Goal: Use online tool/utility: Utilize a website feature to perform a specific function

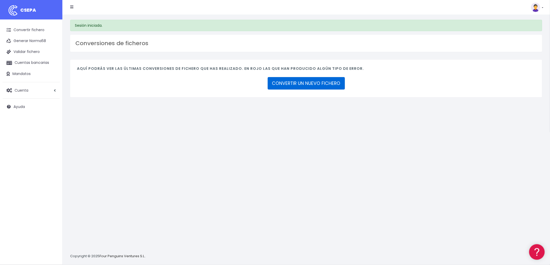
click at [312, 83] on link "CONVERTIR UN NUEVO FICHERO" at bounding box center [306, 83] width 77 height 12
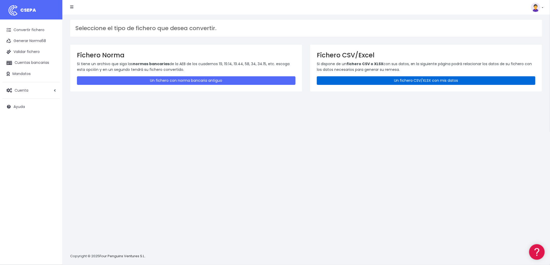
click at [390, 79] on link "Un fichero CSV/XLSX con mis datos" at bounding box center [426, 80] width 218 height 9
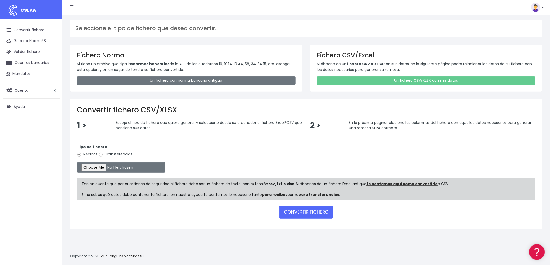
click at [102, 154] on input "Transferencias" at bounding box center [100, 155] width 5 height 5
radio input "true"
click at [95, 169] on input "file" at bounding box center [121, 168] width 88 height 10
type input "C:\fakepath\REM T RF TODO PINTURA.csv"
click at [316, 209] on button "CONVERTIR FICHERO" at bounding box center [306, 212] width 54 height 12
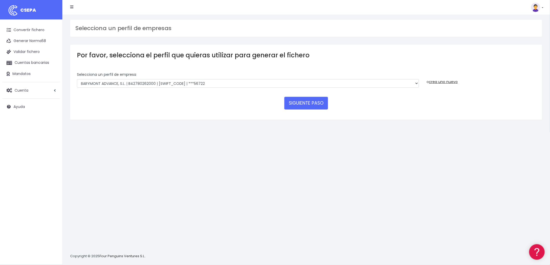
click at [282, 104] on div "SIGUIENTE PASO" at bounding box center [306, 103] width 458 height 12
click at [308, 99] on button "SIGUIENTE PASO" at bounding box center [306, 103] width 44 height 12
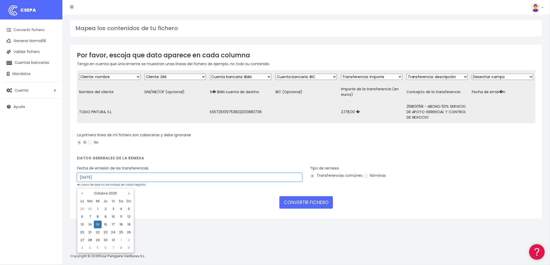
click at [104, 177] on input "15/10/2025" at bounding box center [189, 177] width 225 height 9
click at [83, 225] on td "13" at bounding box center [82, 225] width 8 height 8
type input "13/10/2025"
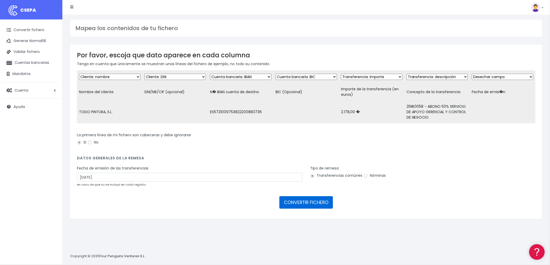
click at [302, 204] on button "CONVERTIR FICHERO" at bounding box center [306, 202] width 54 height 12
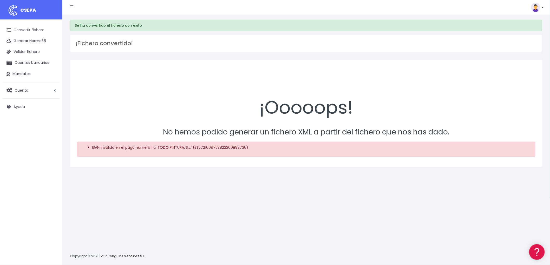
click at [27, 30] on link "Convertir fichero" at bounding box center [31, 30] width 57 height 11
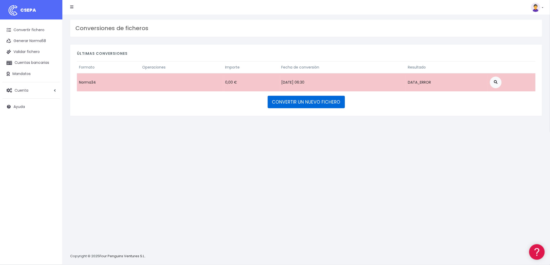
click at [284, 99] on link "CONVERTIR UN NUEVO FICHERO" at bounding box center [306, 102] width 77 height 12
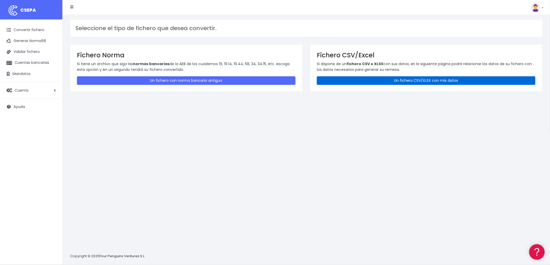
click at [434, 77] on link "Un fichero CSV/XLSX con mis datos" at bounding box center [426, 80] width 218 height 9
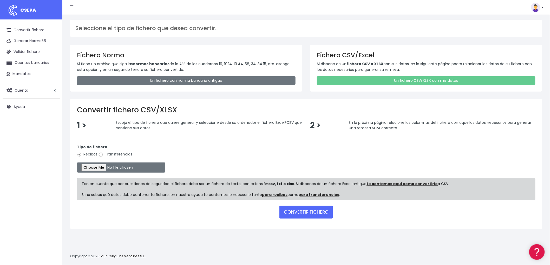
click at [102, 155] on input "Transferencias" at bounding box center [100, 155] width 5 height 5
radio input "true"
click at [96, 168] on input "file" at bounding box center [121, 168] width 88 height 10
type input "C:\fakepath\REM T RF TODO PINTURA.csv"
click at [305, 209] on button "CONVERTIR FICHERO" at bounding box center [306, 212] width 54 height 12
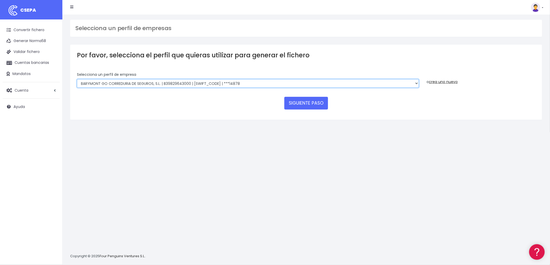
click at [413, 81] on select "BARYMONT GO CORREDURIA DE SEGUROS, S.L. | B39829643000 | [SWIFT_CODE] | ***1487…" at bounding box center [248, 83] width 342 height 9
select select "1544"
click at [77, 79] on select "BARYMONT GO CORREDURIA DE SEGUROS, S.L. | B39829643000 | [SWIFT_CODE] | ***1487…" at bounding box center [248, 83] width 342 height 9
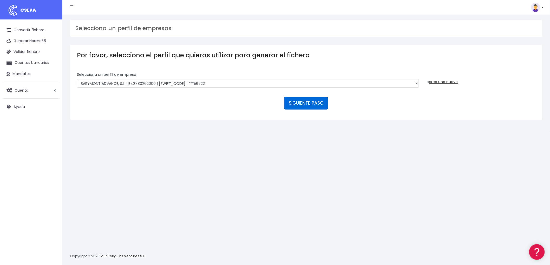
click at [313, 104] on button "SIGUIENTE PASO" at bounding box center [306, 103] width 44 height 12
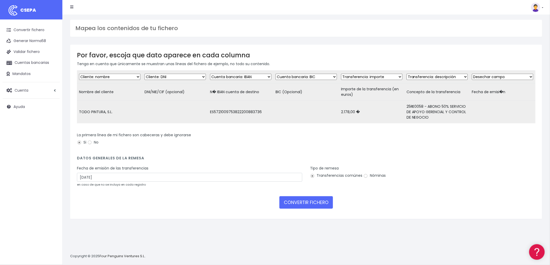
click at [99, 177] on div "Fecha de emisión de las transferencias 15/10/2025 en caso de que no se incluya …" at bounding box center [189, 177] width 225 height 22
click at [102, 179] on input "15/10/2025" at bounding box center [189, 177] width 225 height 9
click at [81, 223] on td "13" at bounding box center [82, 225] width 8 height 8
type input "13/10/2025"
click at [319, 204] on button "CONVERTIR FICHERO" at bounding box center [306, 202] width 54 height 12
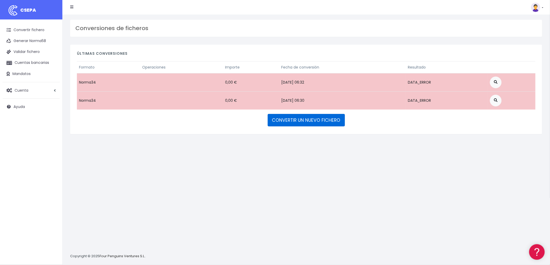
click at [326, 117] on link "CONVERTIR UN NUEVO FICHERO" at bounding box center [306, 120] width 77 height 12
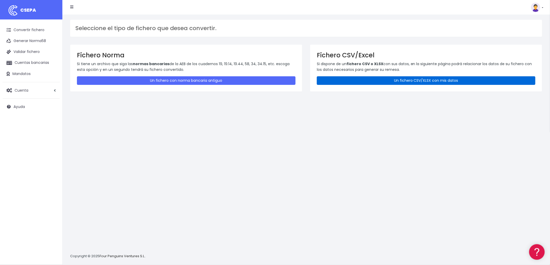
click at [394, 78] on link "Un fichero CSV/XLSX con mis datos" at bounding box center [426, 80] width 218 height 9
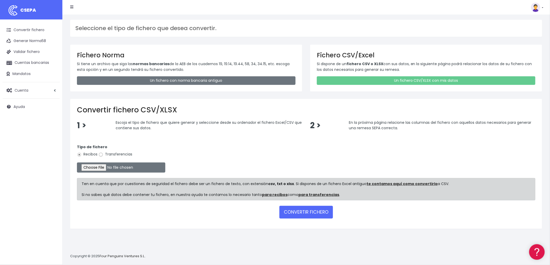
click at [100, 154] on input "Transferencias" at bounding box center [100, 155] width 5 height 5
radio input "true"
click at [96, 166] on input "file" at bounding box center [121, 168] width 88 height 10
type input "C:\fakepath\ADV.csv"
click at [319, 210] on button "CONVERTIR FICHERO" at bounding box center [306, 212] width 54 height 12
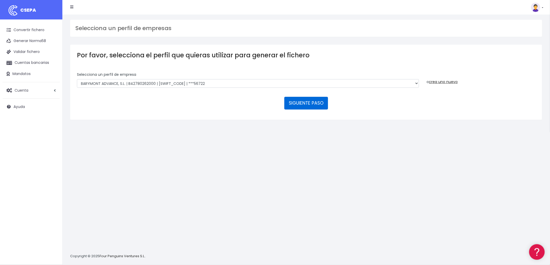
click at [295, 105] on button "SIGUIENTE PASO" at bounding box center [306, 103] width 44 height 12
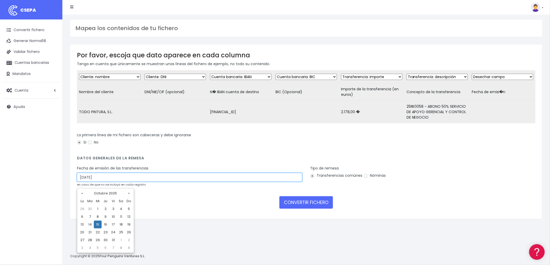
click at [124, 182] on input "15/10/2025" at bounding box center [189, 177] width 225 height 9
click at [82, 224] on td "13" at bounding box center [82, 225] width 8 height 8
type input "13/10/2025"
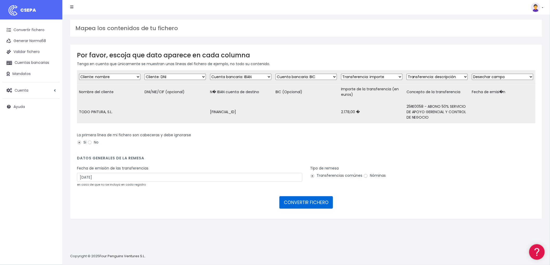
click at [307, 204] on button "CONVERTIR FICHERO" at bounding box center [306, 202] width 54 height 12
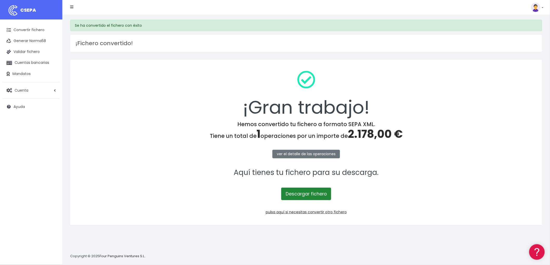
click at [302, 193] on link "Descargar fichero" at bounding box center [306, 194] width 50 height 12
click at [316, 212] on link "pulsa aquí si necesitas convertir otro fichero" at bounding box center [306, 212] width 81 height 5
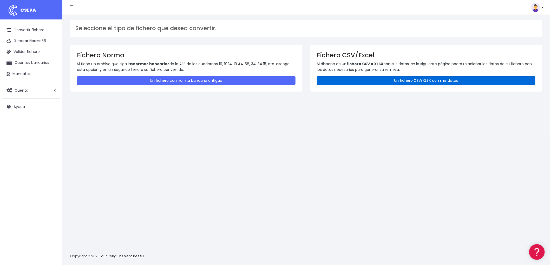
click at [410, 82] on link "Un fichero CSV/XLSX con mis datos" at bounding box center [426, 80] width 218 height 9
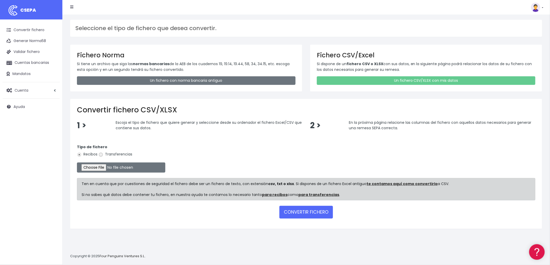
click at [100, 153] on input "Transferencias" at bounding box center [100, 155] width 5 height 5
radio input "true"
click at [97, 164] on input "file" at bounding box center [121, 168] width 88 height 10
type input "C:\fakepath\REM TRF BYA.csv"
click at [307, 211] on button "CONVERTIR FICHERO" at bounding box center [306, 212] width 54 height 12
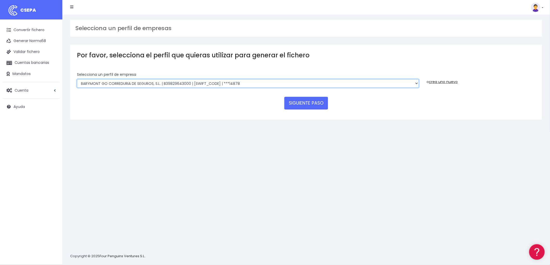
click at [415, 82] on select "BARYMONT GO CORREDURIA DE SEGUROS, S.L. | B39829643000 | [SWIFT_CODE] | ***1487…" at bounding box center [248, 83] width 342 height 9
select select "1549"
click at [77, 79] on select "BARYMONT GO CORREDURIA DE SEGUROS, S.L. | B39829643000 | [SWIFT_CODE] | ***1487…" at bounding box center [248, 83] width 342 height 9
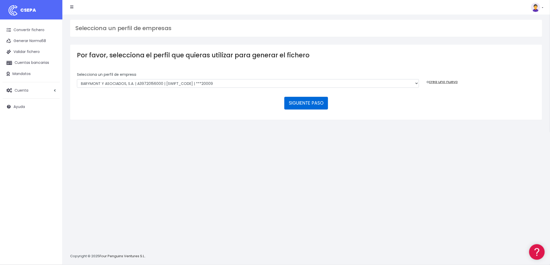
click at [305, 101] on button "SIGUIENTE PASO" at bounding box center [306, 103] width 44 height 12
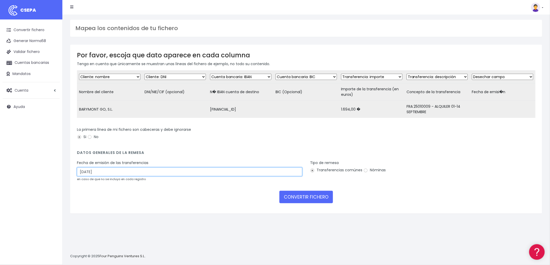
click at [104, 176] on input "15/10/2025" at bounding box center [189, 172] width 225 height 9
click at [82, 217] on td "13" at bounding box center [82, 219] width 8 height 8
type input "13/10/2025"
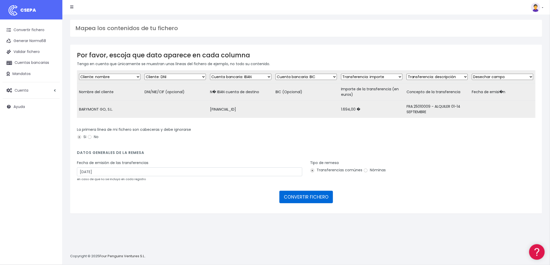
click at [313, 196] on button "CONVERTIR FICHERO" at bounding box center [306, 197] width 54 height 12
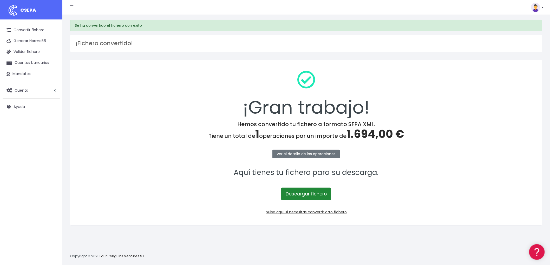
click at [310, 196] on link "Descargar fichero" at bounding box center [306, 194] width 50 height 12
click at [316, 196] on link "Descargar fichero" at bounding box center [306, 194] width 50 height 12
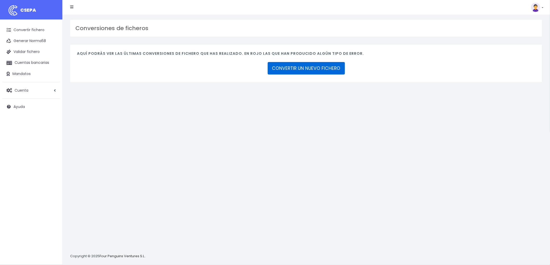
click at [300, 69] on link "CONVERTIR UN NUEVO FICHERO" at bounding box center [306, 68] width 77 height 12
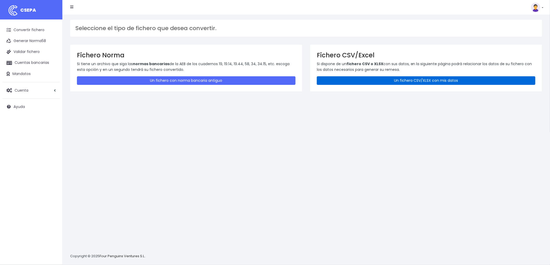
click at [430, 77] on link "Un fichero CSV/XLSX con mis datos" at bounding box center [426, 80] width 218 height 9
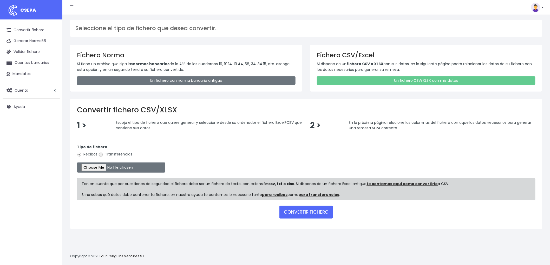
click at [101, 155] on input "Transferencias" at bounding box center [100, 155] width 5 height 5
radio input "true"
click at [95, 169] on input "file" at bounding box center [121, 168] width 88 height 10
type input "C:\fakepath\csv_to_sepa_2025-10-11_19-27-12.csv"
click at [295, 209] on button "CONVERTIR FICHERO" at bounding box center [306, 212] width 54 height 12
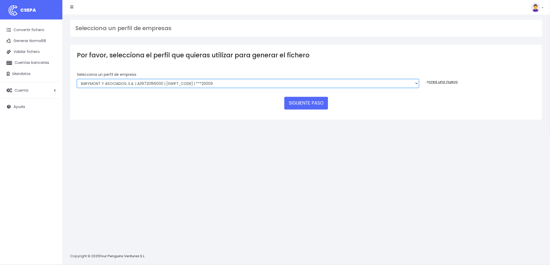
click at [418, 84] on select "BARYMONT GO CORREDURIA DE SEGUROS, S.L. | B39829643000 | [SWIFT_CODE] | ***1487…" at bounding box center [248, 83] width 342 height 9
select select "1544"
click at [77, 79] on select "BARYMONT GO CORREDURIA DE SEGUROS, S.L. | B39829643000 | [SWIFT_CODE] | ***1487…" at bounding box center [248, 83] width 342 height 9
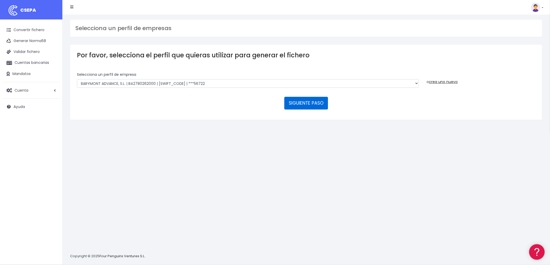
click at [318, 102] on button "SIGUIENTE PASO" at bounding box center [306, 103] width 44 height 12
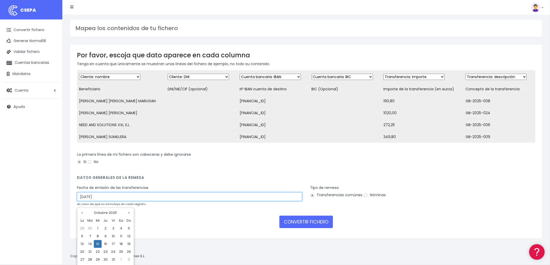
click at [120, 201] on input "15/10/2025" at bounding box center [189, 197] width 225 height 9
click at [81, 246] on td "13" at bounding box center [82, 244] width 8 height 8
type input "13/10/2025"
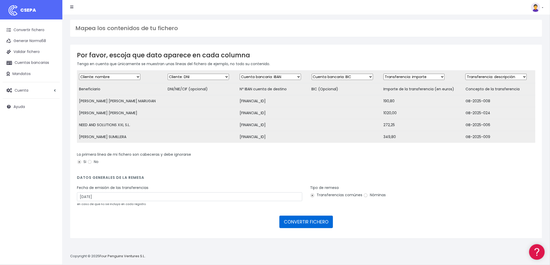
click at [309, 224] on button "CONVERTIR FICHERO" at bounding box center [306, 222] width 54 height 12
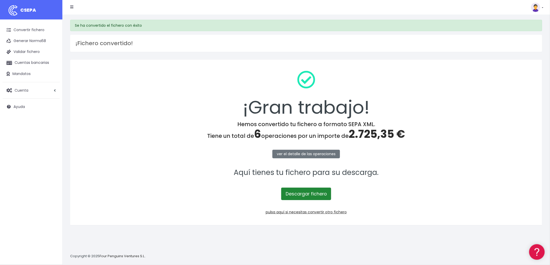
click at [306, 196] on link "Descargar fichero" at bounding box center [306, 194] width 50 height 12
